Goal: Task Accomplishment & Management: Complete application form

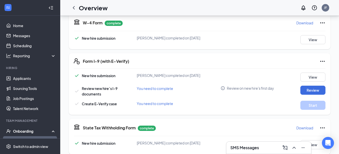
scroll to position [126, 0]
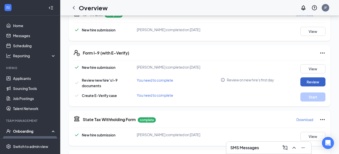
click at [307, 84] on button "Review" at bounding box center [313, 81] width 25 height 9
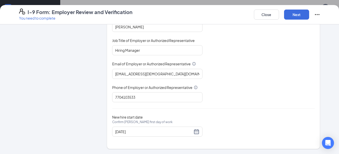
scroll to position [276, 0]
click at [311, 15] on div "Close Next" at bounding box center [287, 15] width 66 height 12
click at [301, 16] on button "Next" at bounding box center [296, 15] width 25 height 10
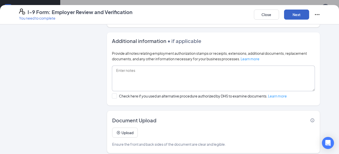
scroll to position [316, 0]
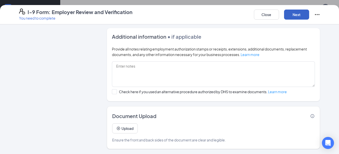
click at [305, 15] on button "Next" at bounding box center [296, 15] width 25 height 10
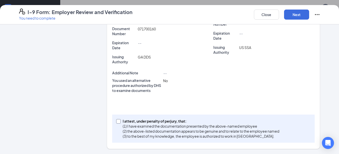
click at [149, 124] on p "(1) I have examined the documentation presented by the above-named employee" at bounding box center [201, 126] width 157 height 5
click at [120, 123] on input "I attest, under penalty of perjury, that: (1) I have examined the documentation…" at bounding box center [118, 121] width 4 height 4
checkbox input "true"
click at [293, 11] on button "Next" at bounding box center [296, 15] width 25 height 10
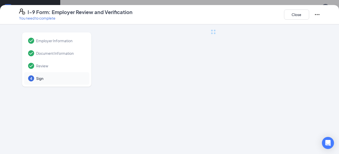
scroll to position [0, 0]
click at [293, 14] on button "Close" at bounding box center [296, 15] width 25 height 10
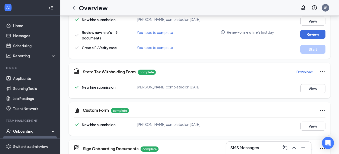
scroll to position [176, 0]
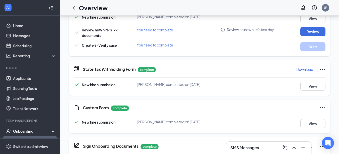
click at [258, 143] on div "SMS Messages" at bounding box center [269, 148] width 85 height 12
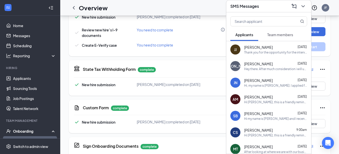
click at [284, 29] on button "Team members" at bounding box center [280, 34] width 36 height 13
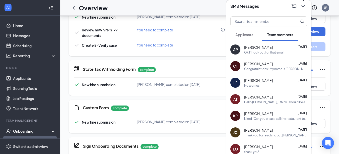
click at [305, 6] on icon "ChevronDown" at bounding box center [303, 6] width 6 height 6
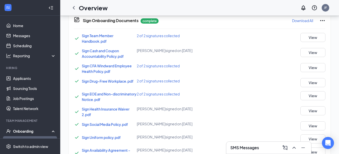
scroll to position [393, 0]
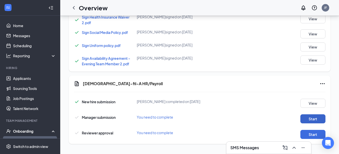
click at [309, 117] on button "Start" at bounding box center [313, 118] width 25 height 9
click at [307, 119] on button "Start" at bounding box center [313, 118] width 25 height 9
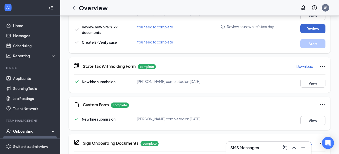
scroll to position [167, 0]
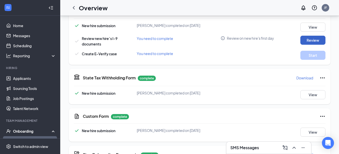
click at [317, 38] on button "Review" at bounding box center [313, 40] width 25 height 9
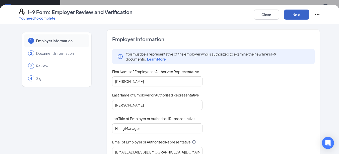
click at [290, 15] on button "Next" at bounding box center [296, 15] width 25 height 10
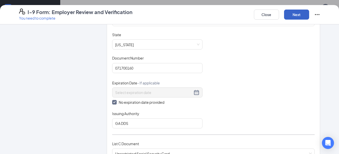
scroll to position [100, 0]
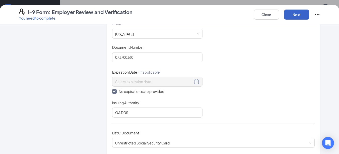
click at [294, 14] on button "Next" at bounding box center [296, 15] width 25 height 10
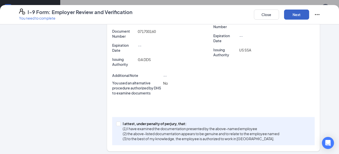
scroll to position [159, 0]
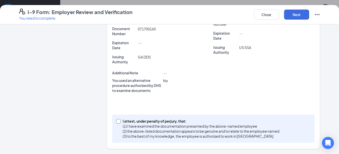
click at [160, 119] on p "I attest, under penalty of perjury, that:" at bounding box center [201, 121] width 157 height 5
click at [120, 119] on input "I attest, under penalty of perjury, that: (1) I have examined the documentation…" at bounding box center [118, 121] width 4 height 4
checkbox input "true"
click at [298, 12] on button "Next" at bounding box center [296, 15] width 25 height 10
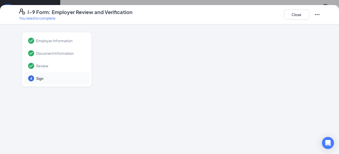
scroll to position [117, 0]
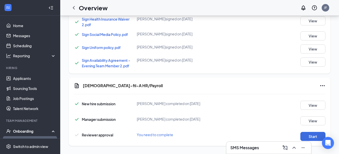
scroll to position [393, 0]
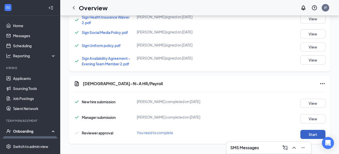
click at [310, 134] on button "Start" at bounding box center [313, 134] width 25 height 9
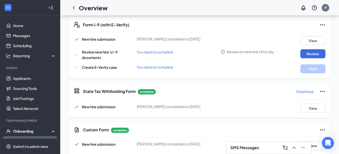
scroll to position [142, 0]
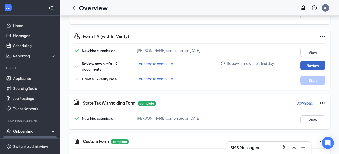
click at [311, 64] on button "Review" at bounding box center [313, 65] width 25 height 9
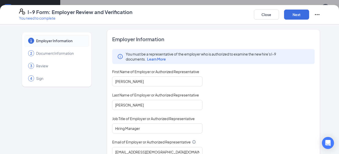
click at [294, 9] on div "Close Next" at bounding box center [287, 15] width 66 height 12
click at [295, 15] on button "Next" at bounding box center [296, 15] width 25 height 10
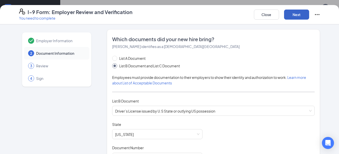
click at [300, 15] on button "Next" at bounding box center [296, 15] width 25 height 10
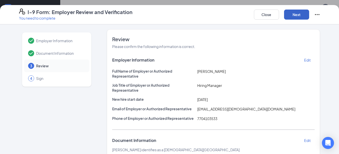
click at [300, 15] on button "Next" at bounding box center [296, 15] width 25 height 10
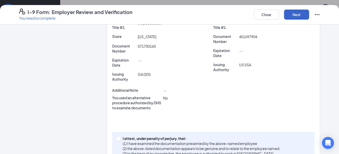
scroll to position [151, 0]
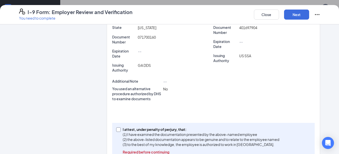
click at [158, 128] on p "I attest, under penalty of perjury, that:" at bounding box center [201, 129] width 157 height 5
click at [120, 128] on input "I attest, under penalty of [PERSON_NAME], that: (1) I have examined the documen…" at bounding box center [118, 129] width 4 height 4
checkbox input "true"
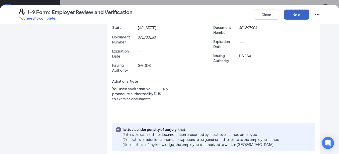
click at [300, 13] on button "Next" at bounding box center [296, 15] width 25 height 10
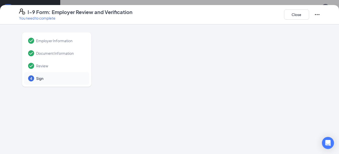
click at [36, 78] on span "Sign" at bounding box center [60, 78] width 48 height 5
click at [43, 68] on span "Review" at bounding box center [60, 65] width 48 height 5
